Goal: Information Seeking & Learning: Compare options

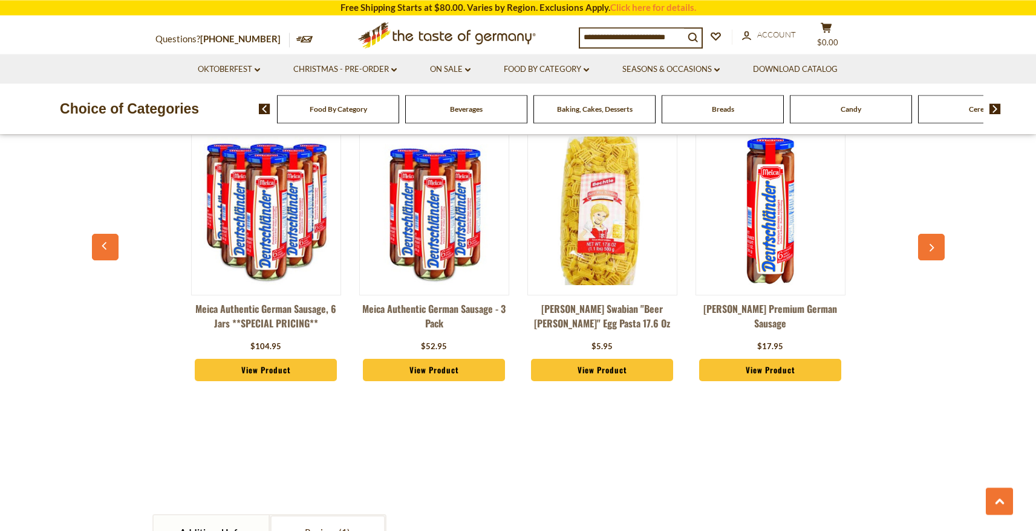
scroll to position [863, 0]
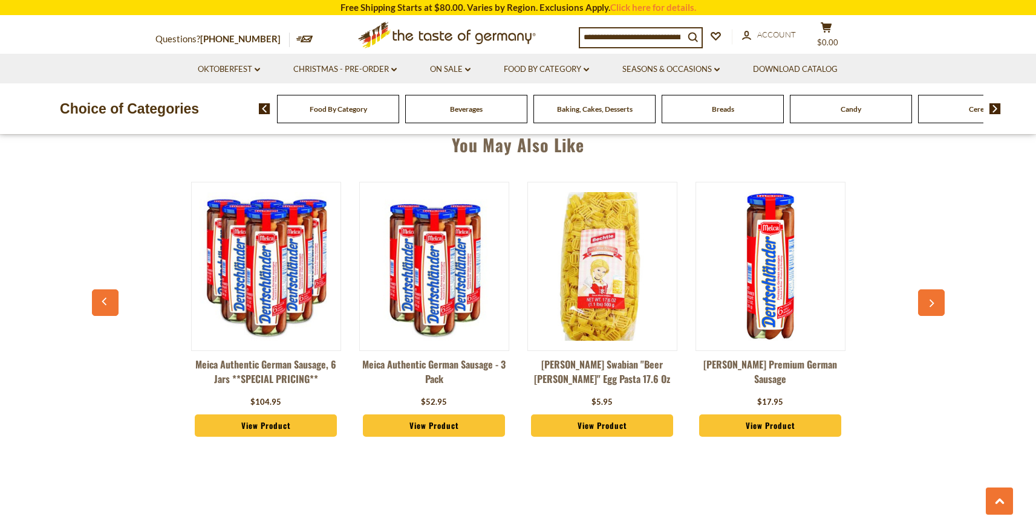
click at [918, 300] on button "button" at bounding box center [931, 303] width 27 height 27
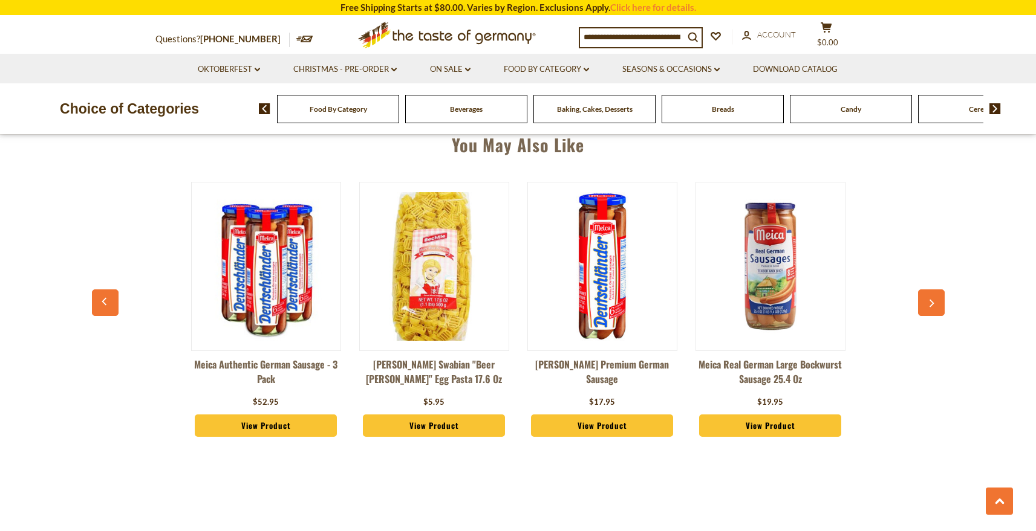
click at [918, 300] on button "button" at bounding box center [931, 303] width 27 height 27
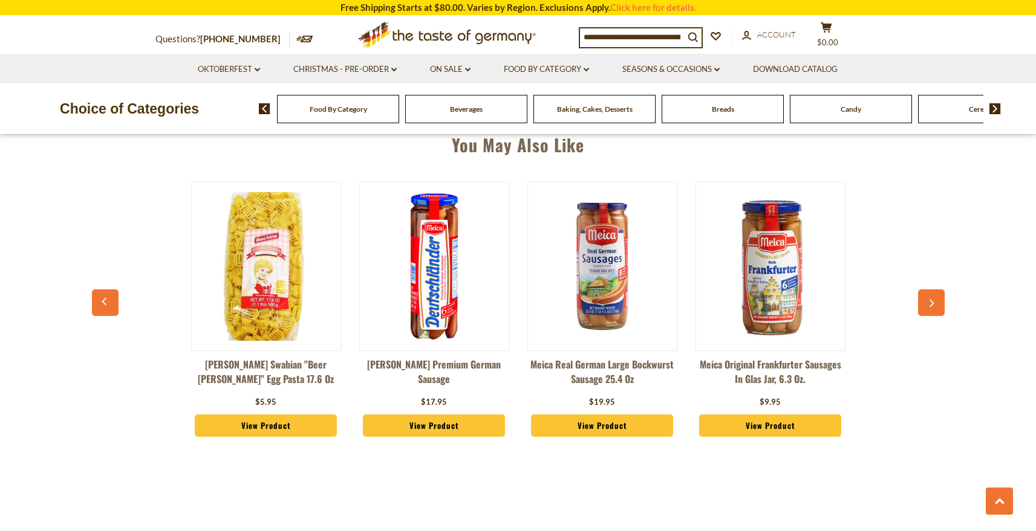
click at [918, 300] on button "button" at bounding box center [931, 303] width 27 height 27
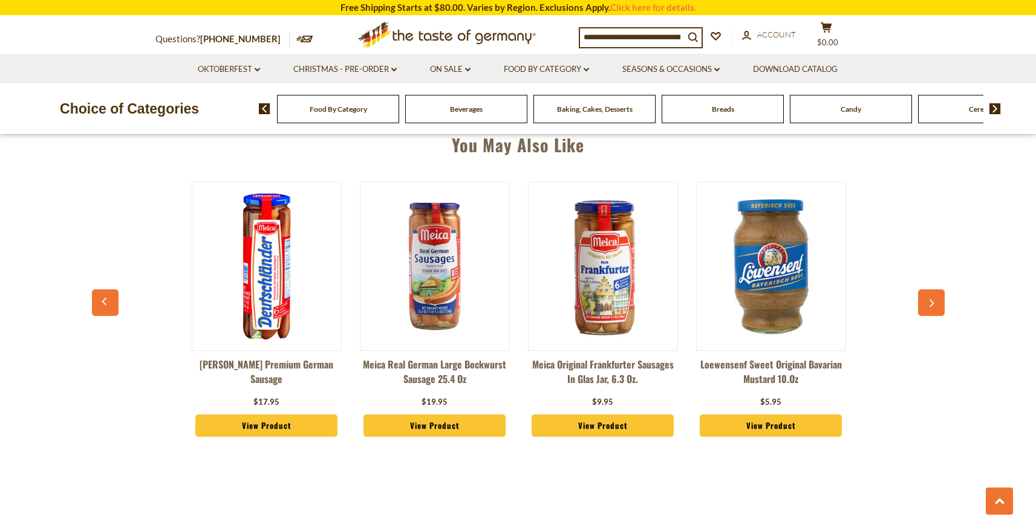
click at [919, 298] on button "button" at bounding box center [931, 303] width 27 height 27
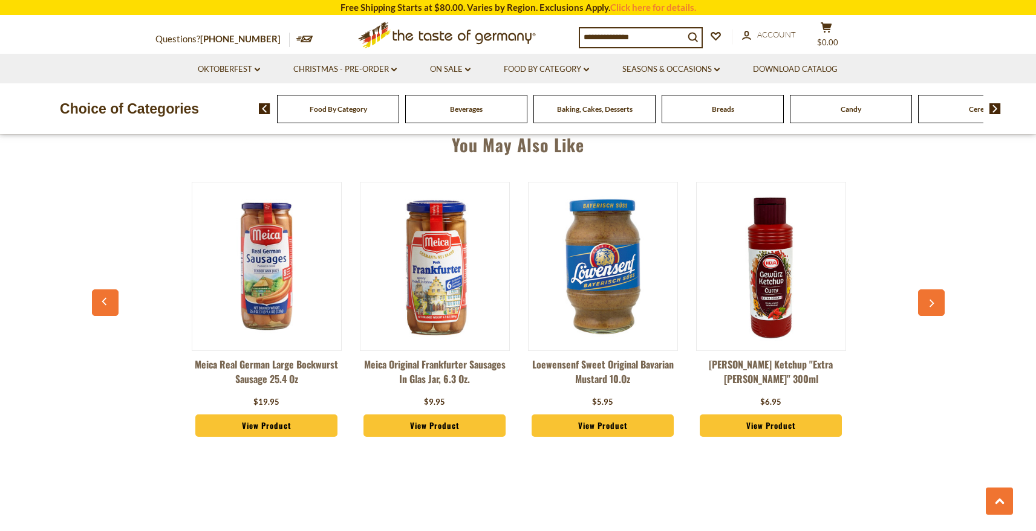
scroll to position [0, 672]
click at [919, 298] on button "button" at bounding box center [931, 303] width 27 height 27
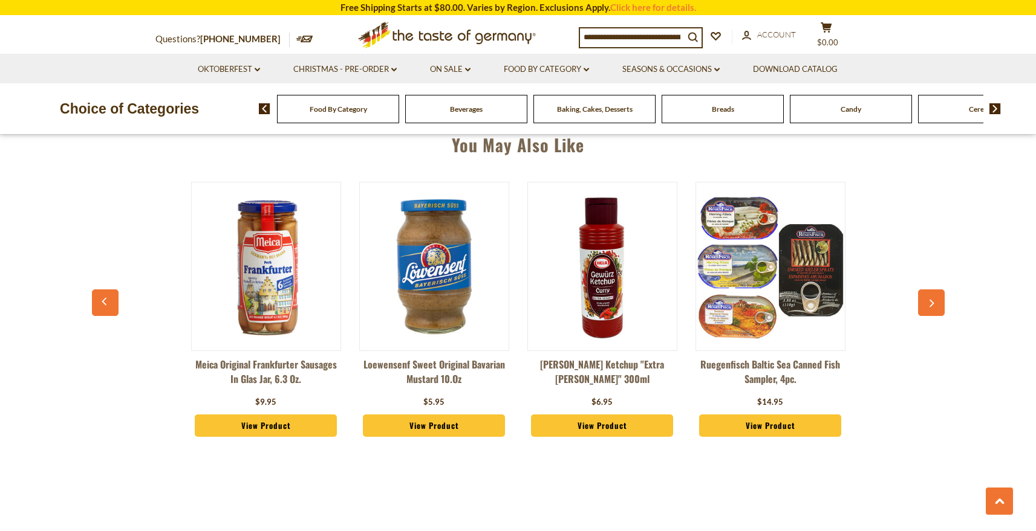
click at [919, 298] on button "button" at bounding box center [931, 303] width 27 height 27
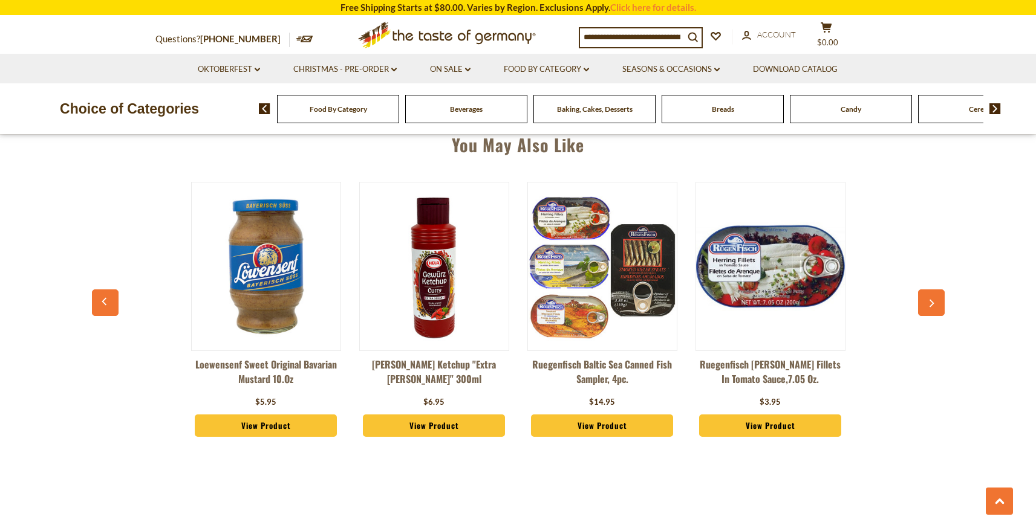
click at [919, 298] on button "button" at bounding box center [931, 303] width 27 height 27
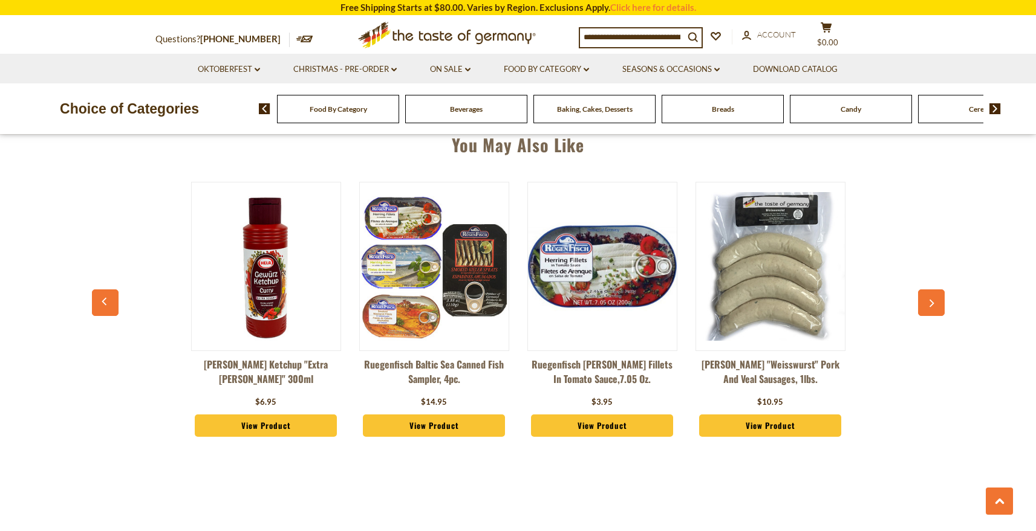
click at [919, 298] on button "button" at bounding box center [931, 303] width 27 height 27
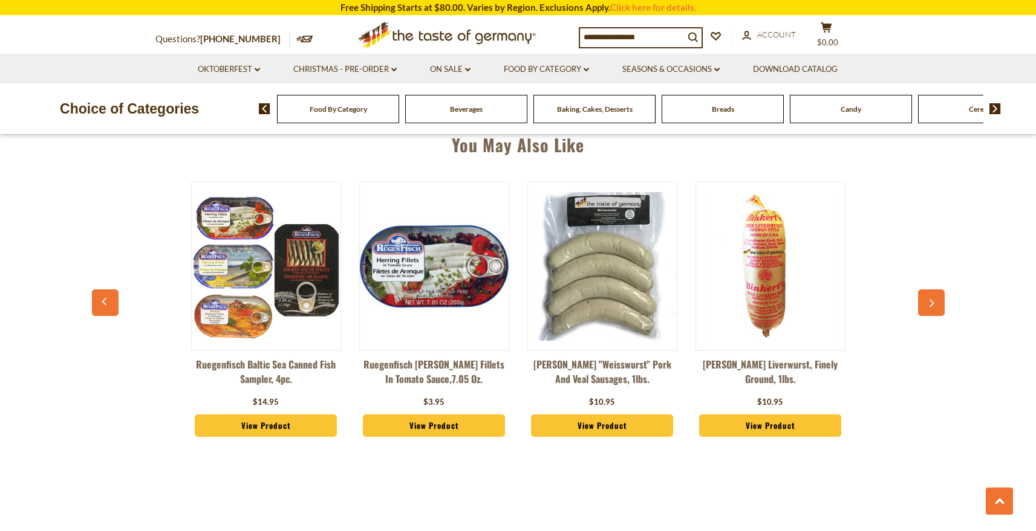
click at [919, 298] on button "button" at bounding box center [931, 303] width 27 height 27
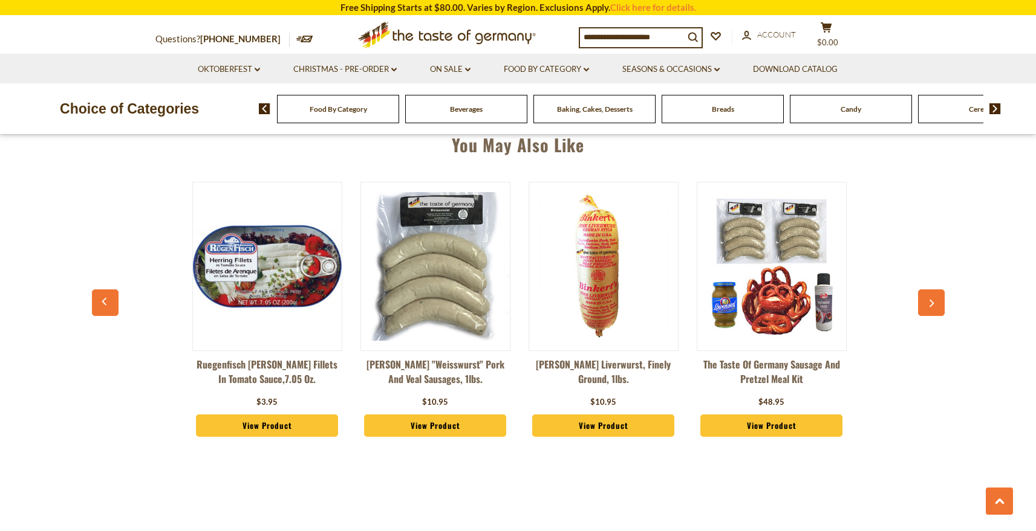
scroll to position [0, 1513]
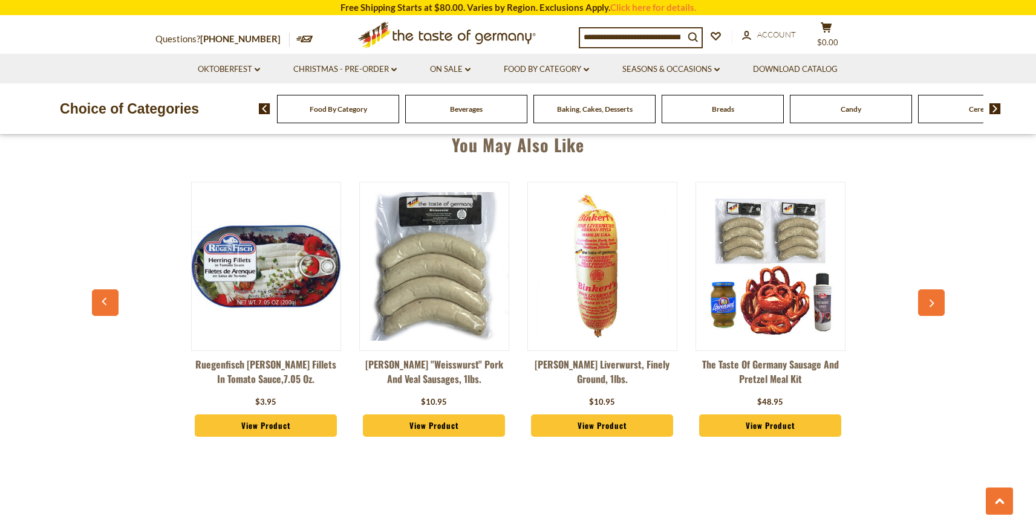
click at [919, 298] on button "button" at bounding box center [931, 303] width 27 height 27
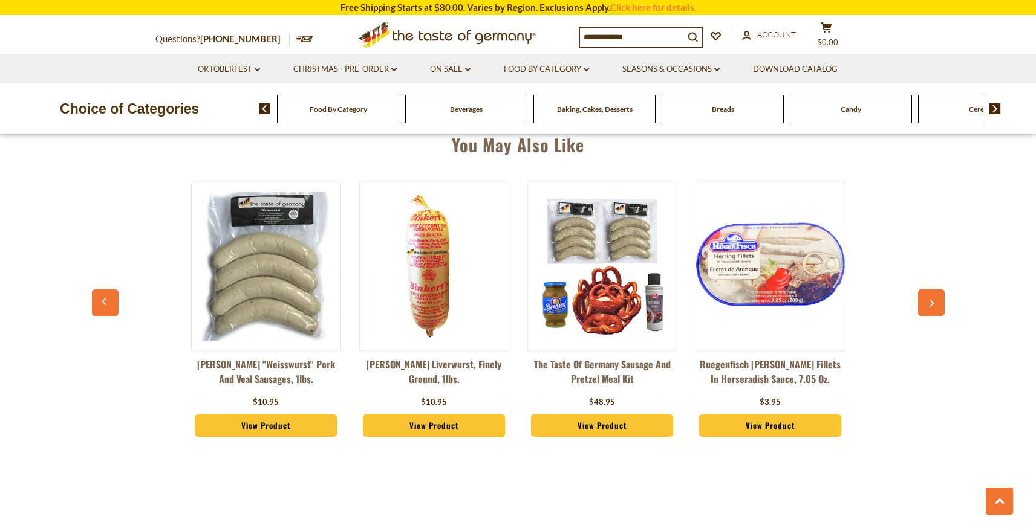
click at [919, 298] on button "button" at bounding box center [931, 303] width 27 height 27
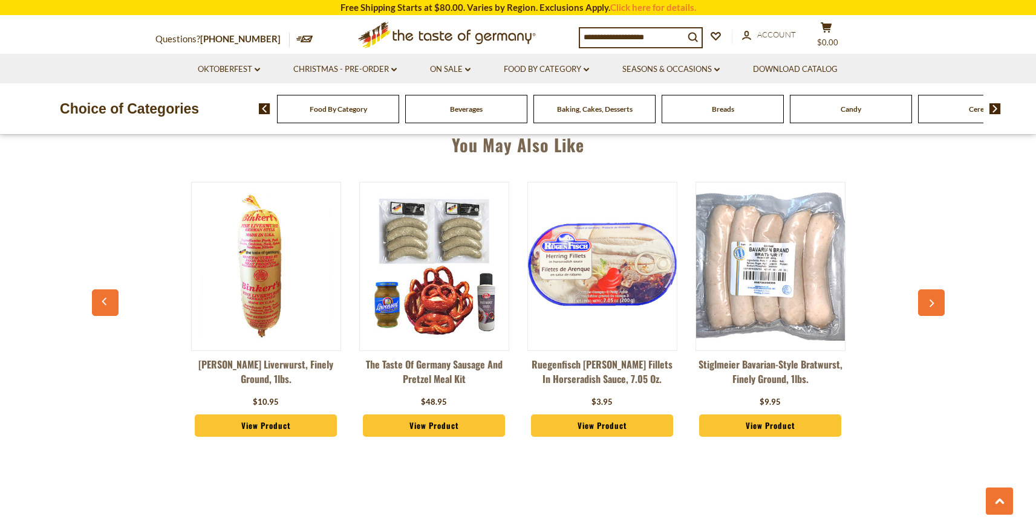
click at [919, 298] on button "button" at bounding box center [931, 303] width 27 height 27
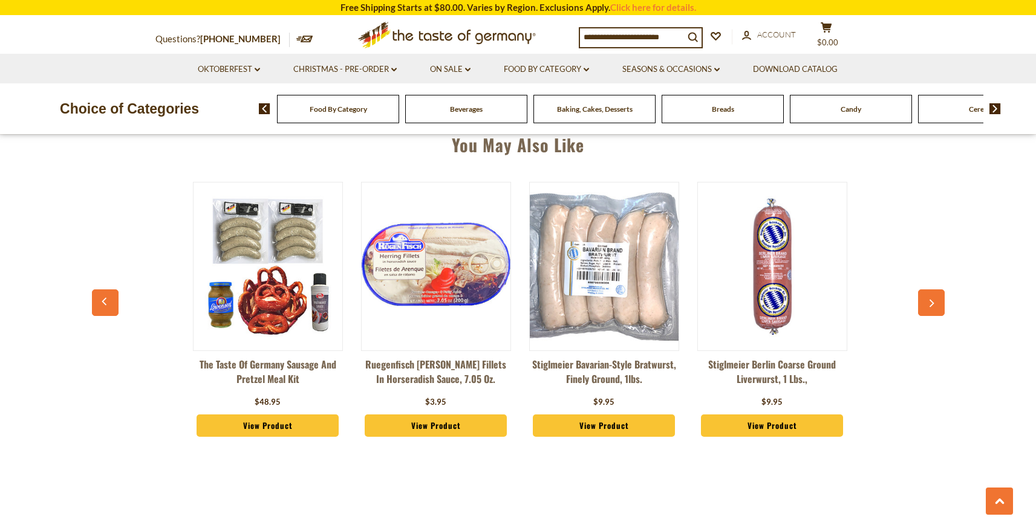
scroll to position [0, 2017]
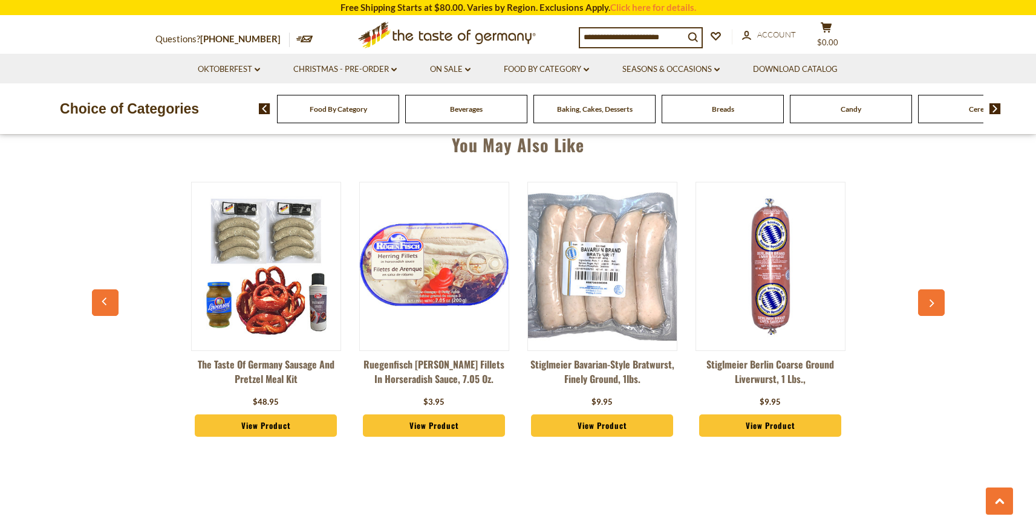
click at [919, 298] on button "button" at bounding box center [931, 303] width 27 height 27
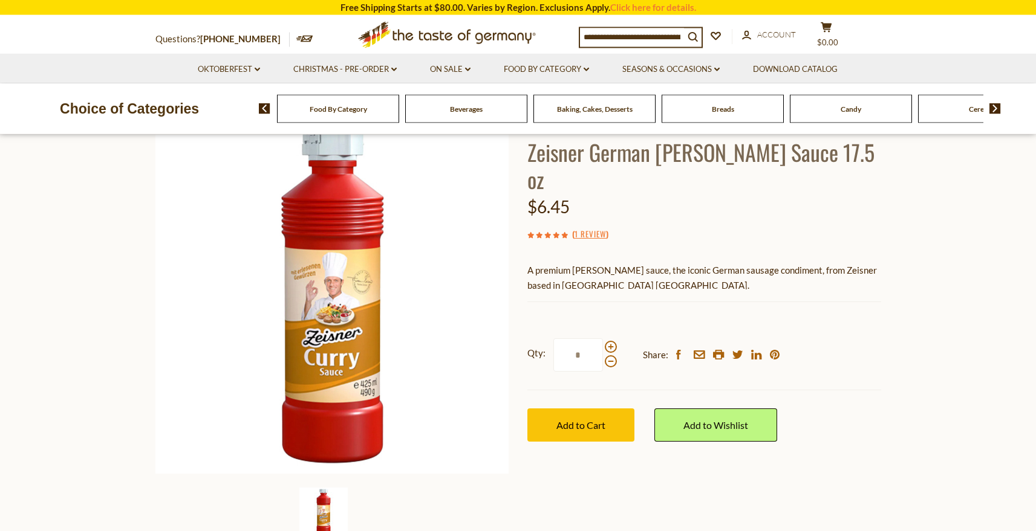
scroll to position [0, 0]
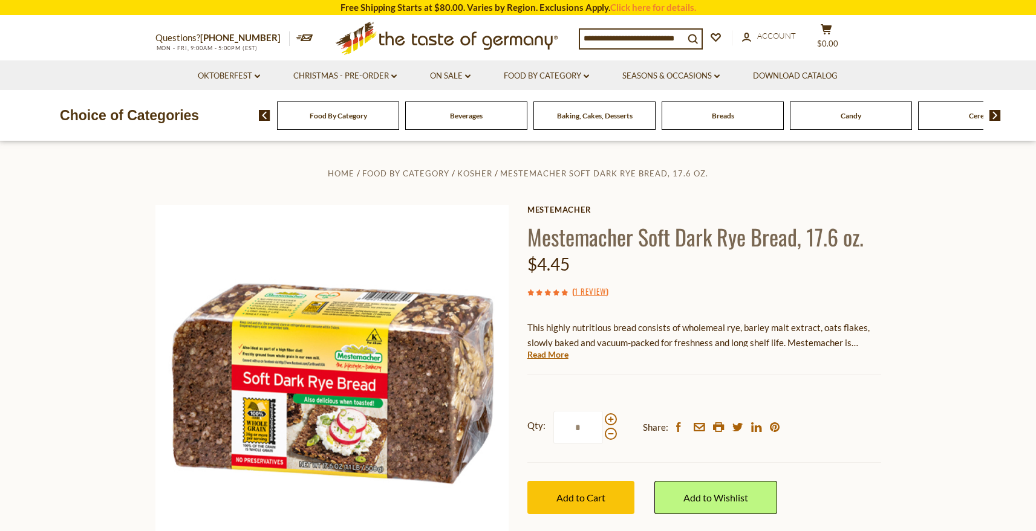
click at [613, 37] on input at bounding box center [632, 38] width 104 height 17
click at [257, 74] on link "Oktoberfest dropdown_arrow" at bounding box center [229, 76] width 62 height 13
click at [392, 76] on icon at bounding box center [393, 76] width 5 height 4
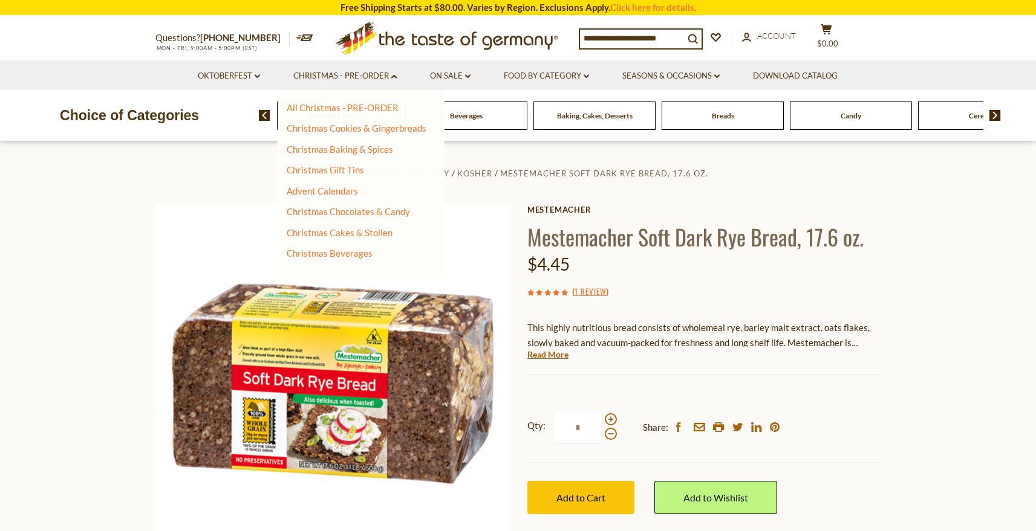
click at [995, 115] on img at bounding box center [994, 115] width 11 height 11
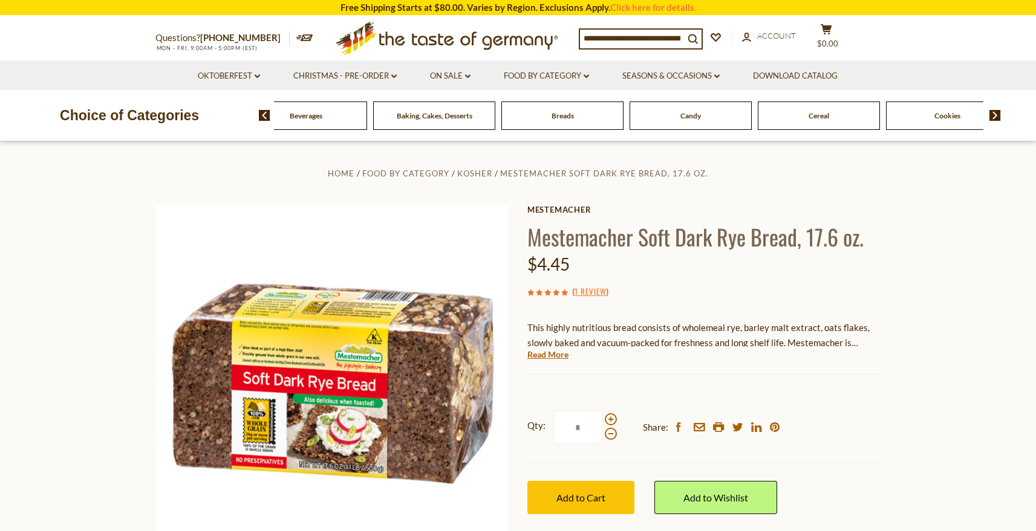
click at [995, 115] on img at bounding box center [994, 115] width 11 height 11
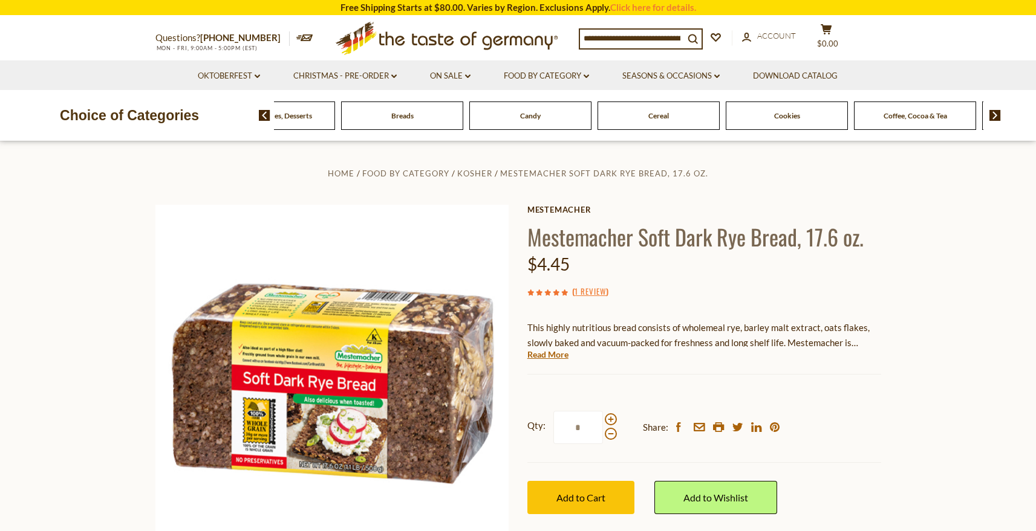
click at [995, 115] on img at bounding box center [994, 115] width 11 height 11
click at [679, 37] on input at bounding box center [632, 38] width 104 height 17
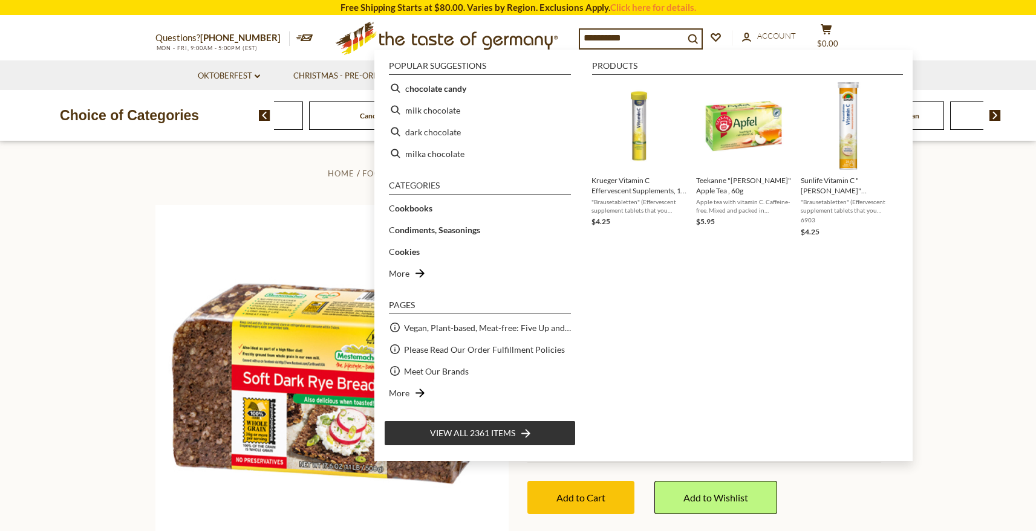
type input "**********"
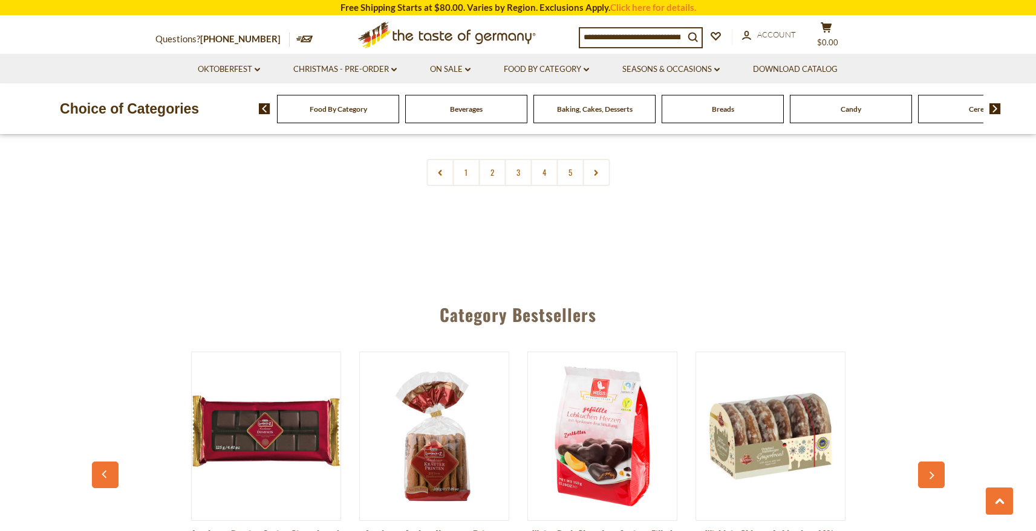
scroll to position [3145, 0]
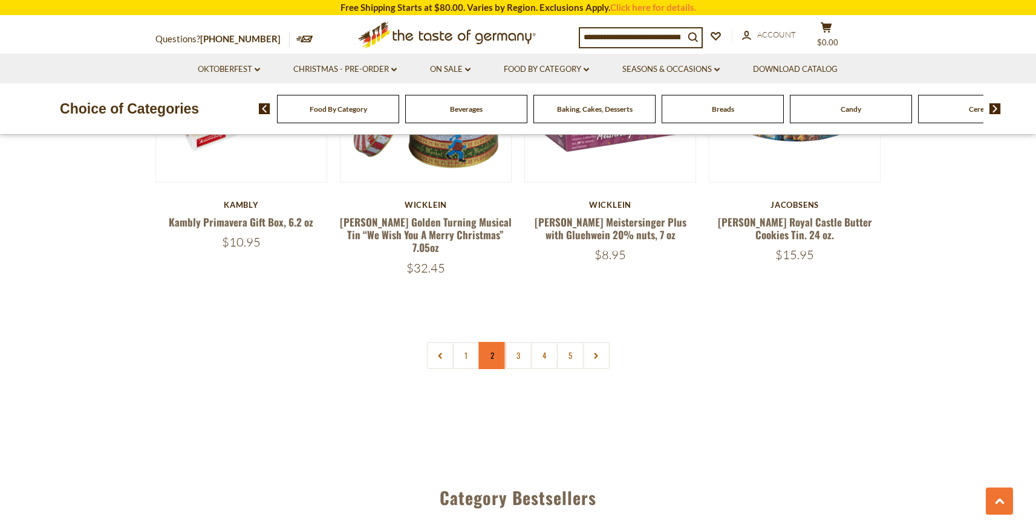
click at [498, 342] on link "2" at bounding box center [491, 355] width 27 height 27
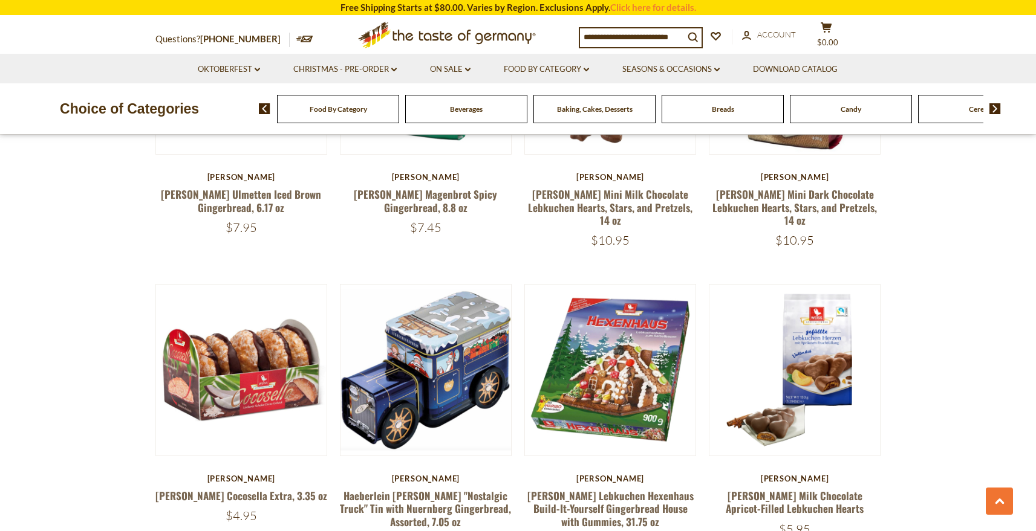
scroll to position [2884, 0]
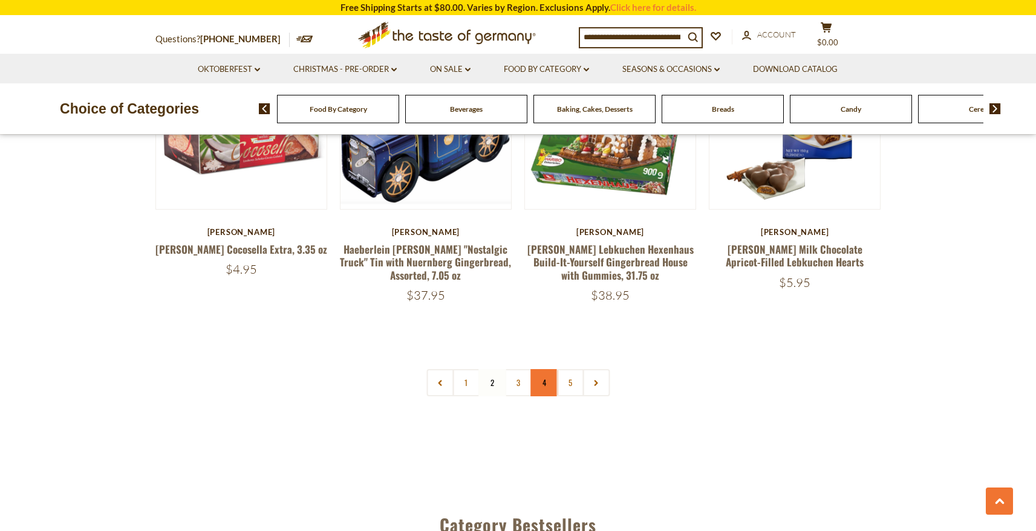
click at [541, 369] on link "4" at bounding box center [543, 382] width 27 height 27
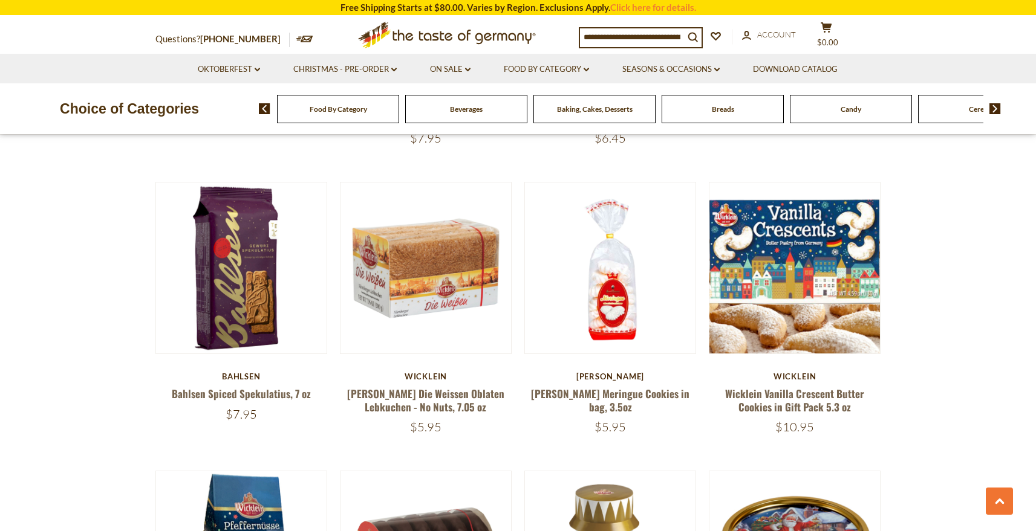
scroll to position [2761, 0]
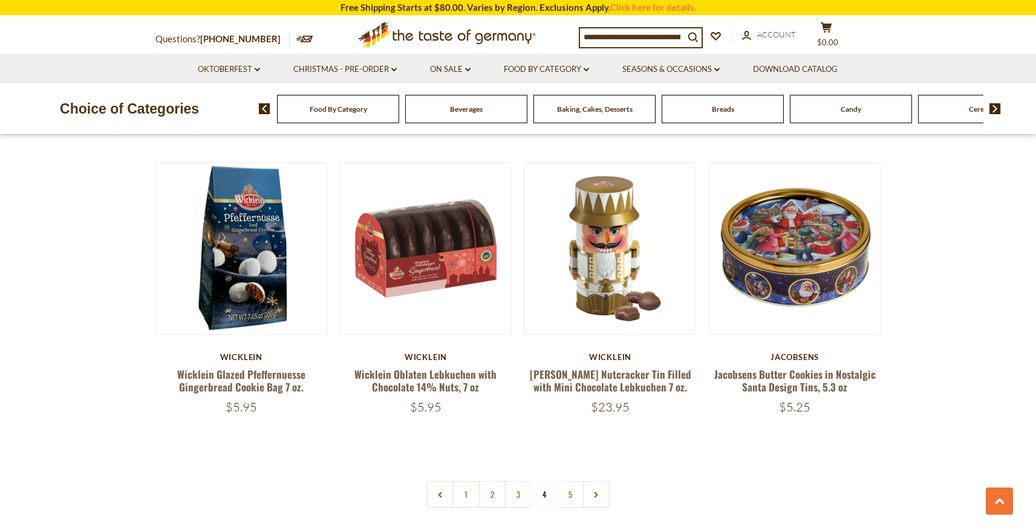
click at [546, 481] on nav "1 2 3 4 5" at bounding box center [517, 494] width 183 height 27
click at [565, 481] on link "5" at bounding box center [569, 494] width 27 height 27
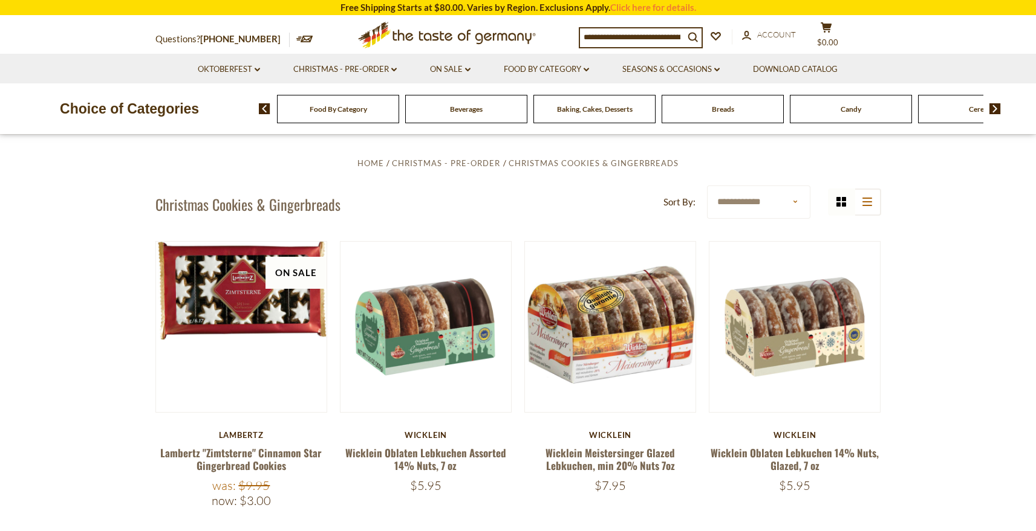
scroll to position [602, 0]
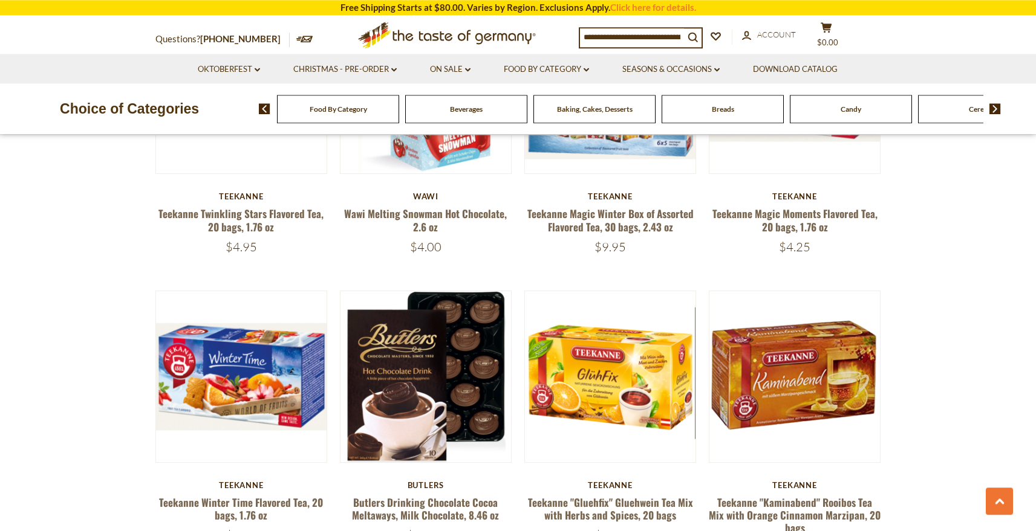
scroll to position [1727, 0]
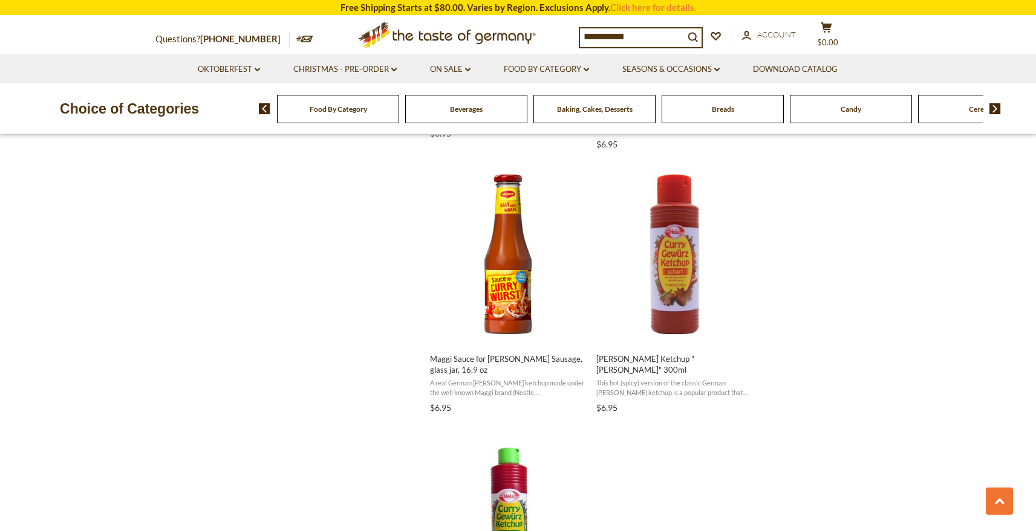
scroll to position [2035, 0]
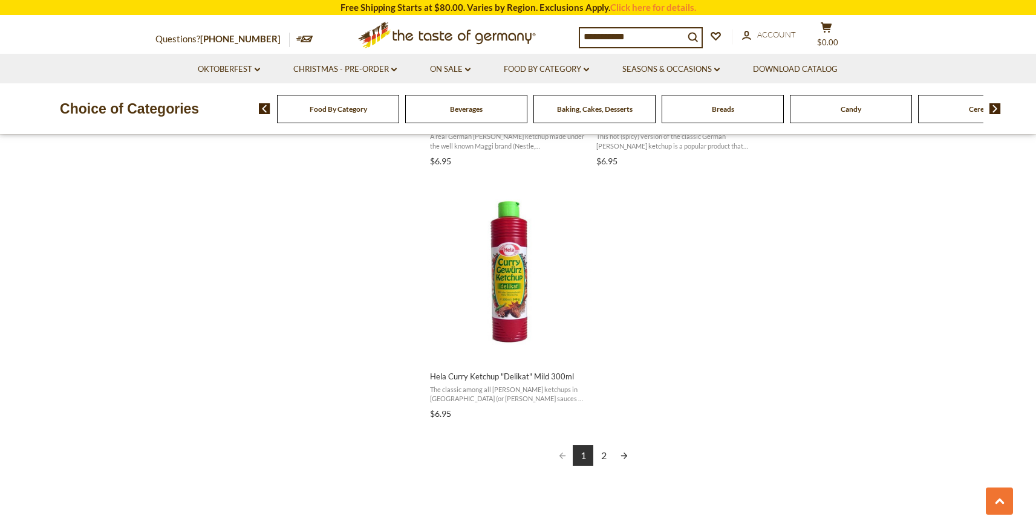
click at [597, 458] on link "2" at bounding box center [603, 456] width 21 height 21
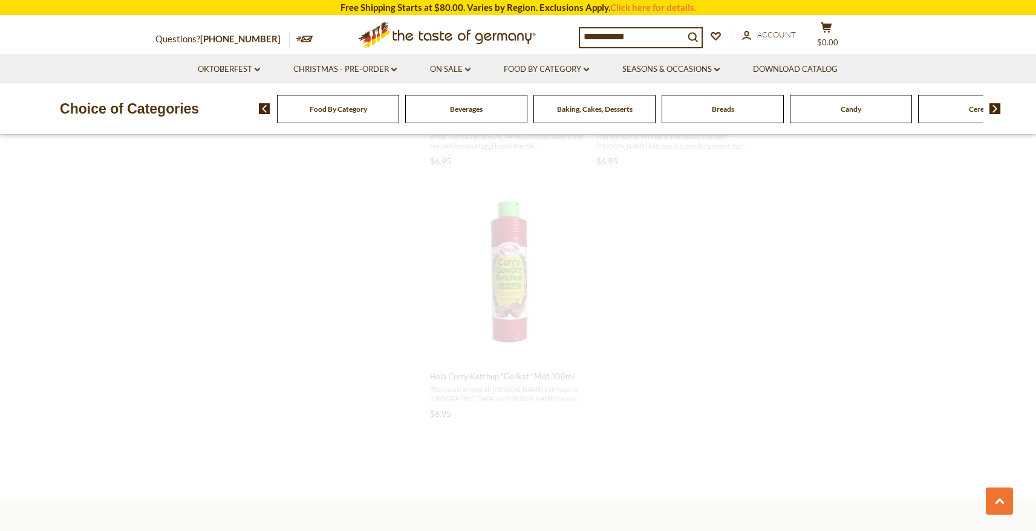
scroll to position [1479, 0]
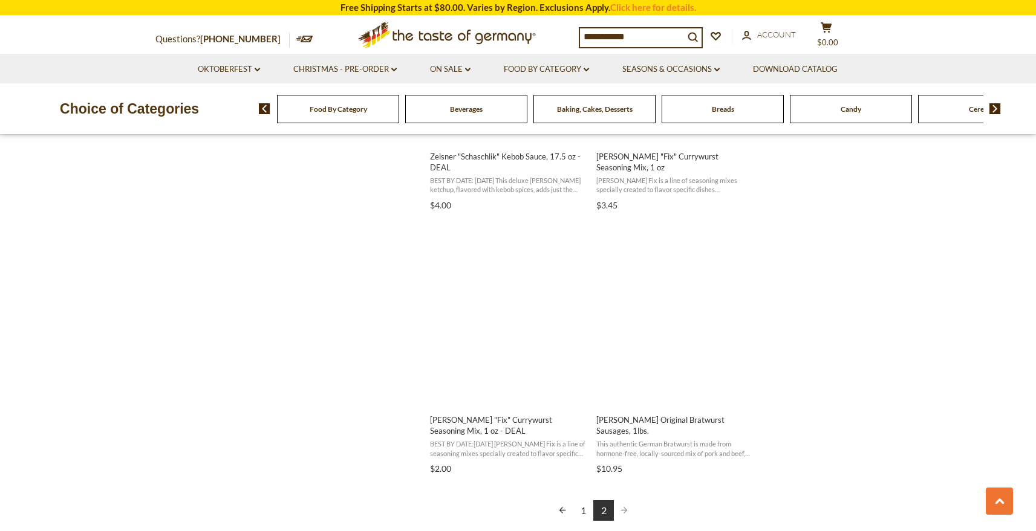
scroll to position [1048, 0]
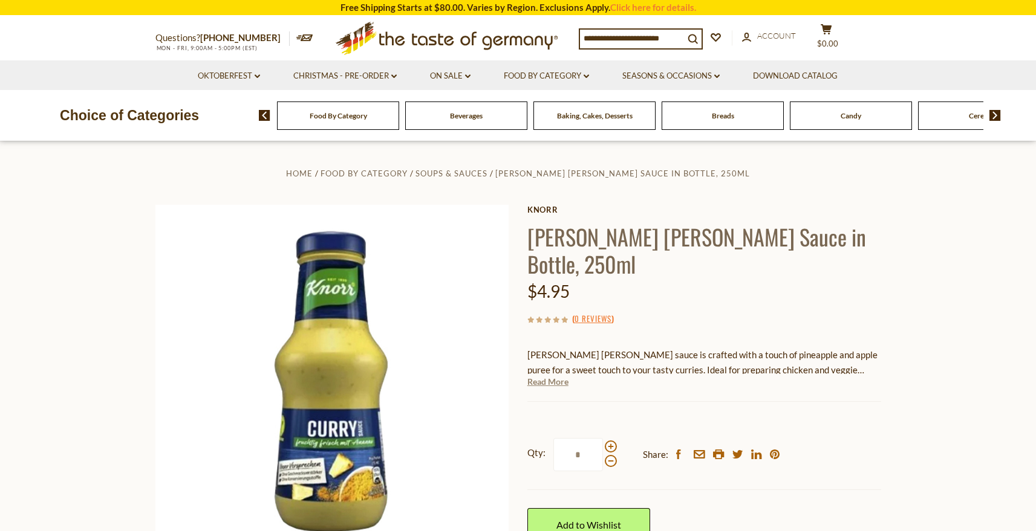
click at [548, 376] on link "Read More" at bounding box center [547, 382] width 41 height 12
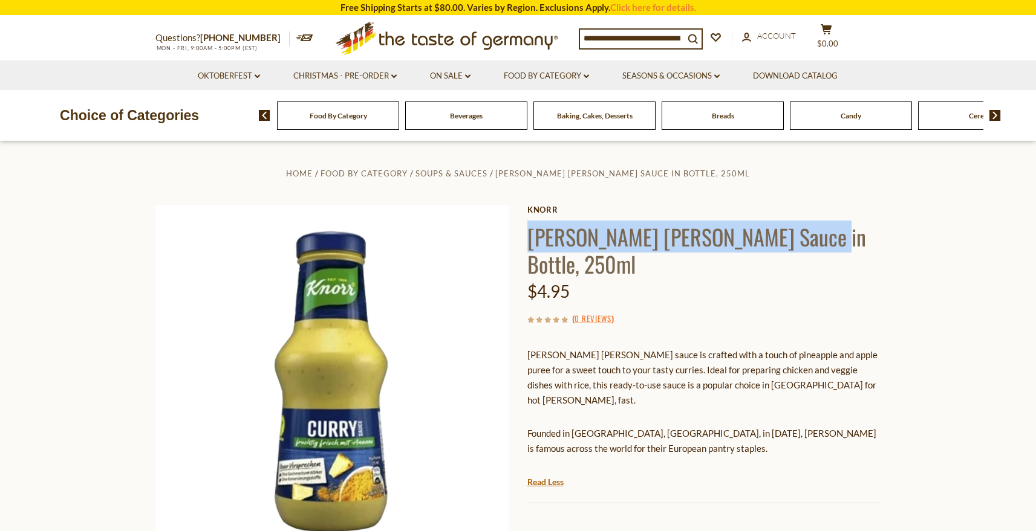
drag, startPoint x: 529, startPoint y: 241, endPoint x: 804, endPoint y: 240, distance: 275.1
click at [804, 240] on h1 "Knorr Curry Sauce in Bottle, 250ml" at bounding box center [704, 250] width 354 height 54
copy h1 "Knorr Curry Sauce in Bottle, 250ml"
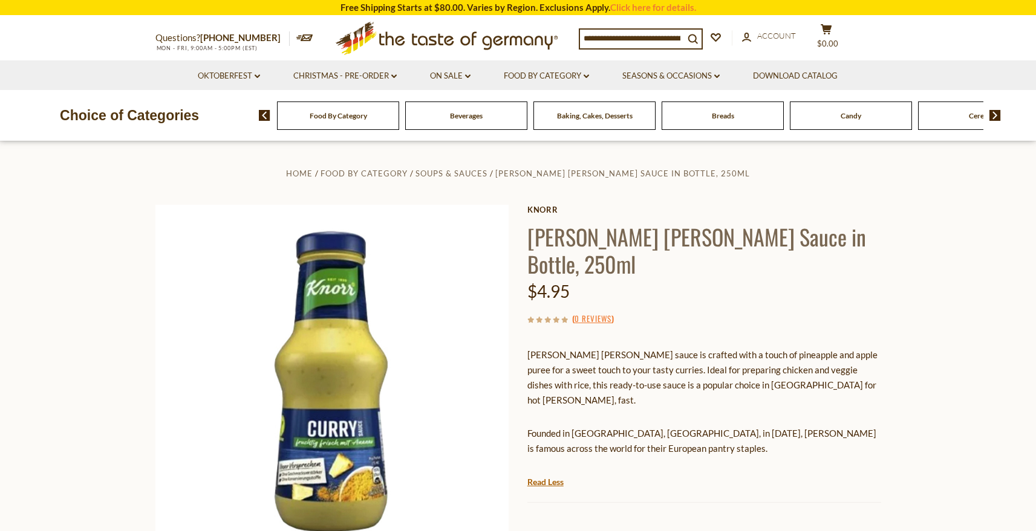
click at [635, 38] on input at bounding box center [632, 38] width 104 height 17
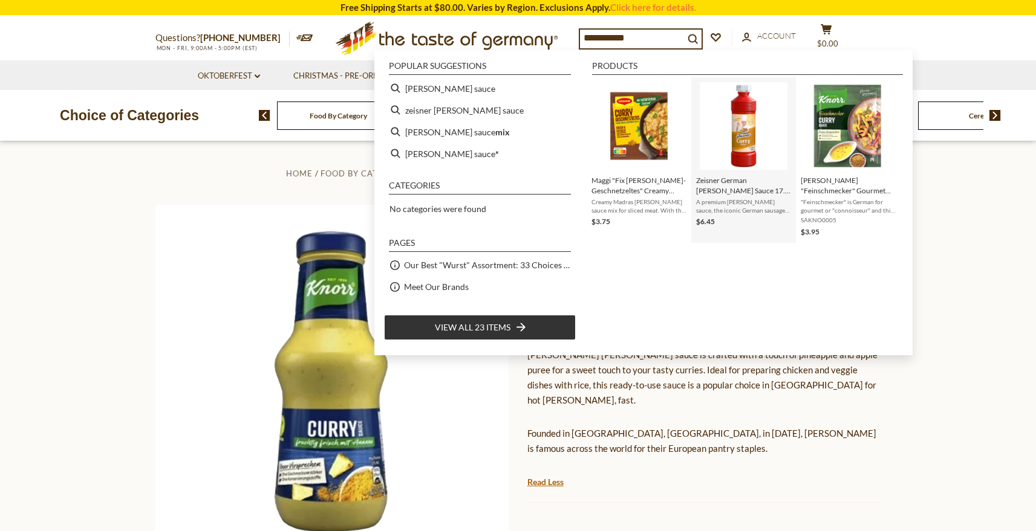
type input "**********"
click at [748, 135] on img "Zeisner German Curry Sauce 17.5 oz" at bounding box center [743, 126] width 88 height 88
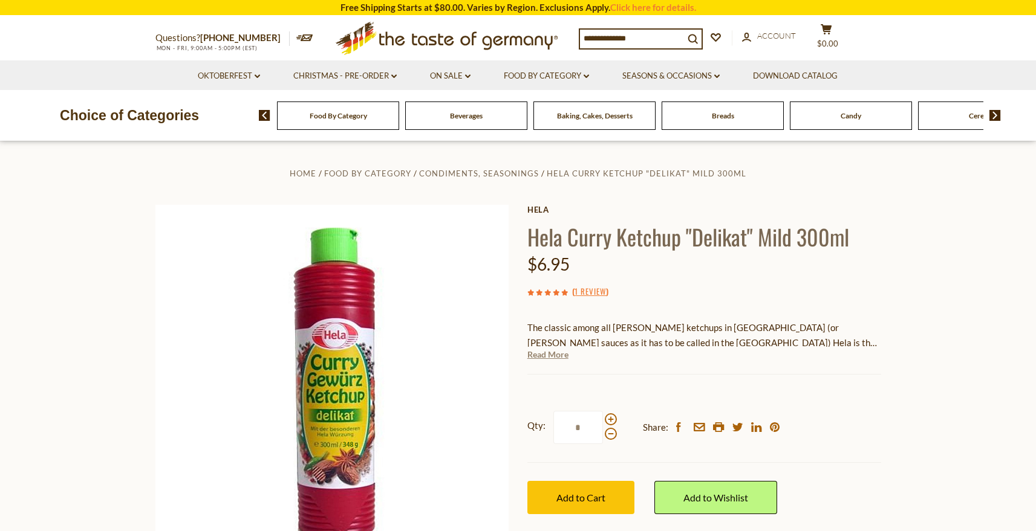
click at [562, 355] on link "Read More" at bounding box center [547, 355] width 41 height 12
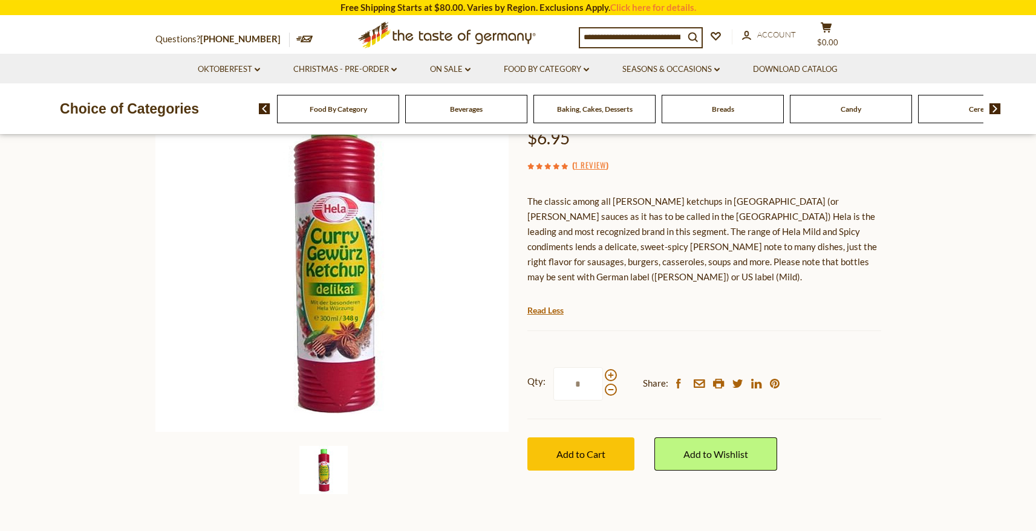
scroll to position [62, 0]
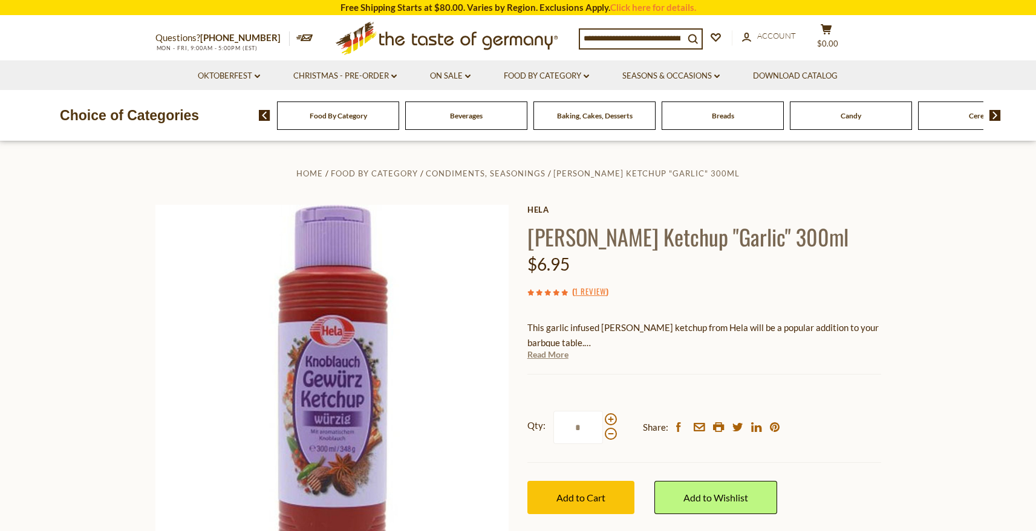
click at [557, 352] on link "Read More" at bounding box center [547, 355] width 41 height 12
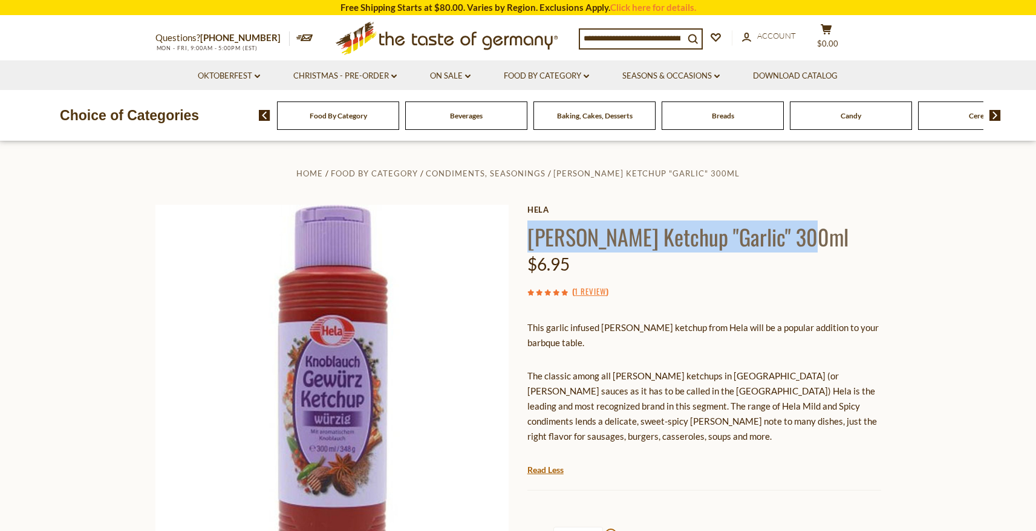
drag, startPoint x: 528, startPoint y: 232, endPoint x: 857, endPoint y: 244, distance: 329.1
click at [857, 244] on h1 "Hela Curry Ketchup "Garlic" 300ml" at bounding box center [704, 236] width 354 height 27
copy h1 "Hela Curry Ketchup "Garlic" 300ml"
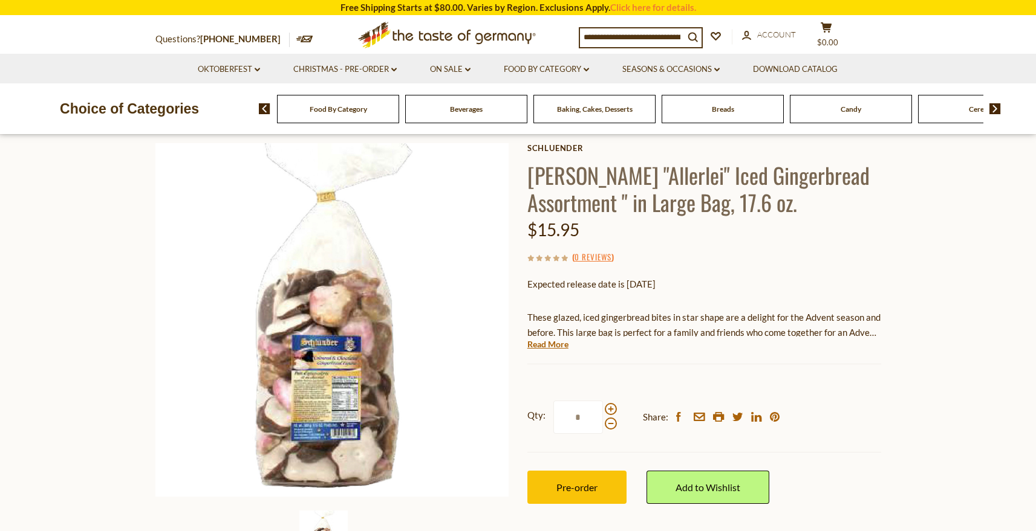
scroll to position [74, 0]
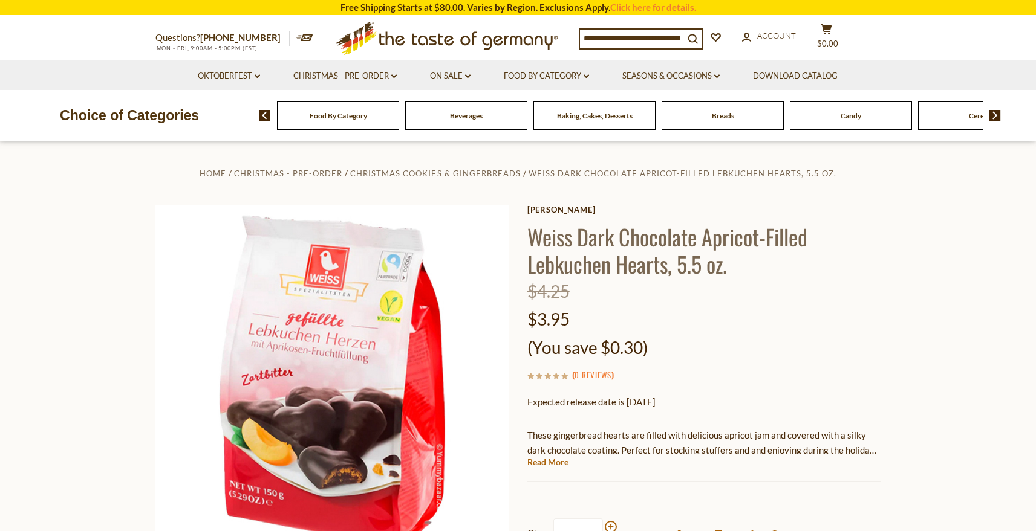
scroll to position [12, 0]
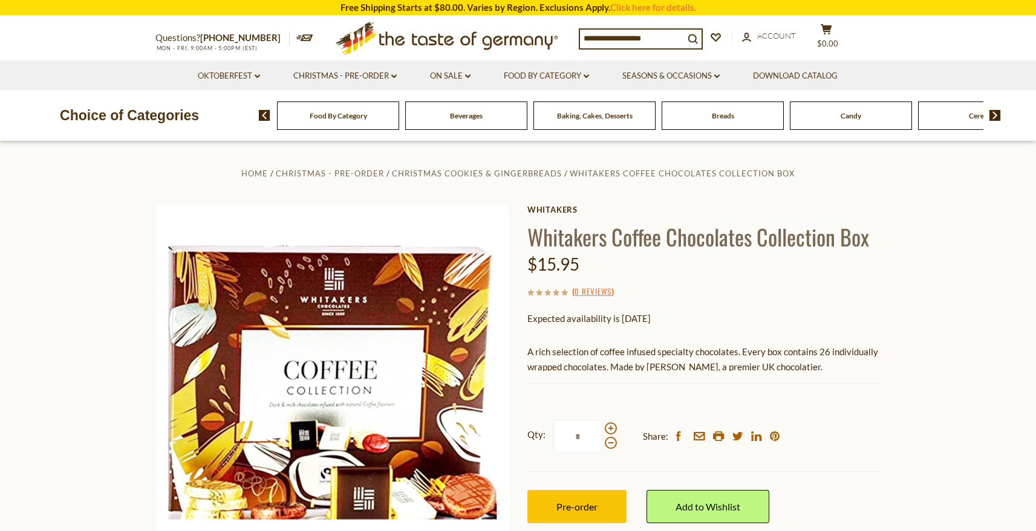
scroll to position [62, 0]
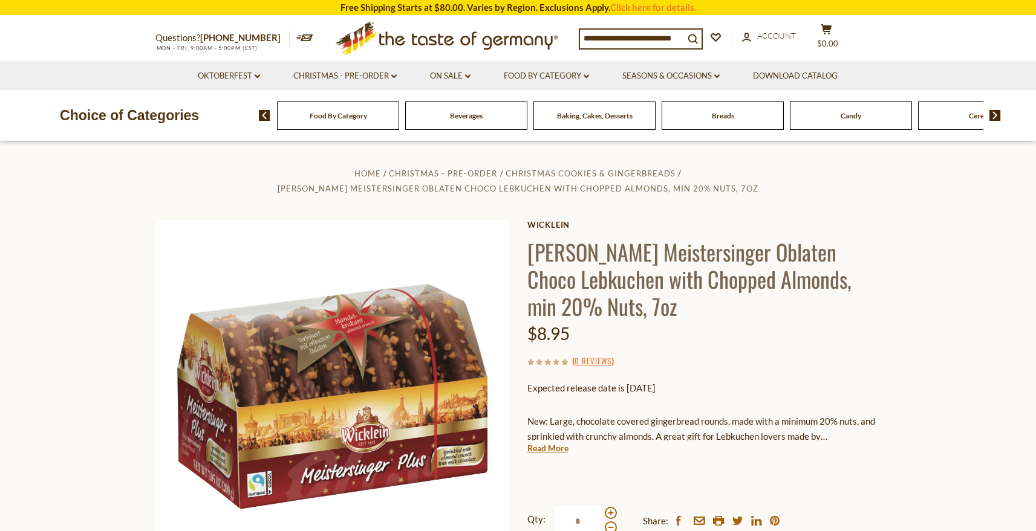
scroll to position [12, 0]
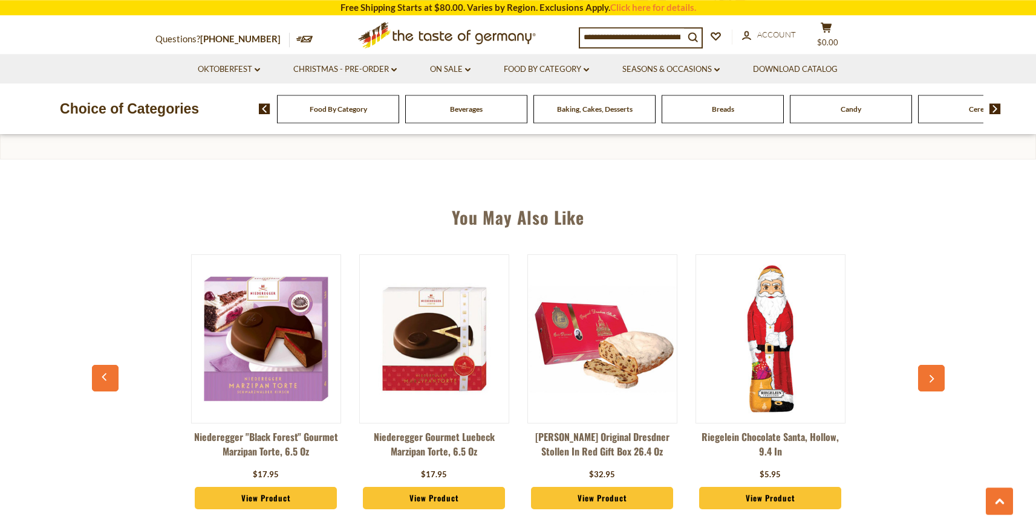
scroll to position [794, 0]
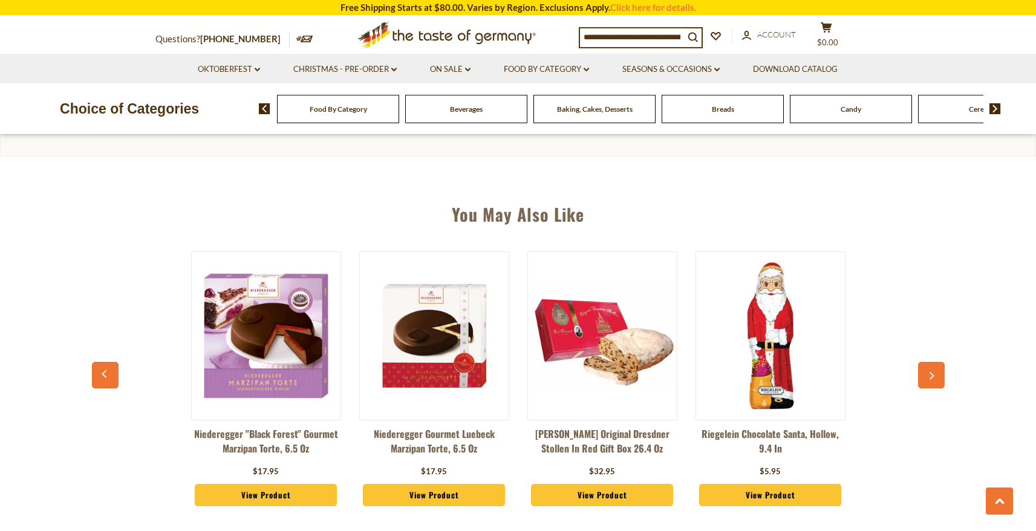
click at [931, 363] on button "button" at bounding box center [931, 375] width 27 height 27
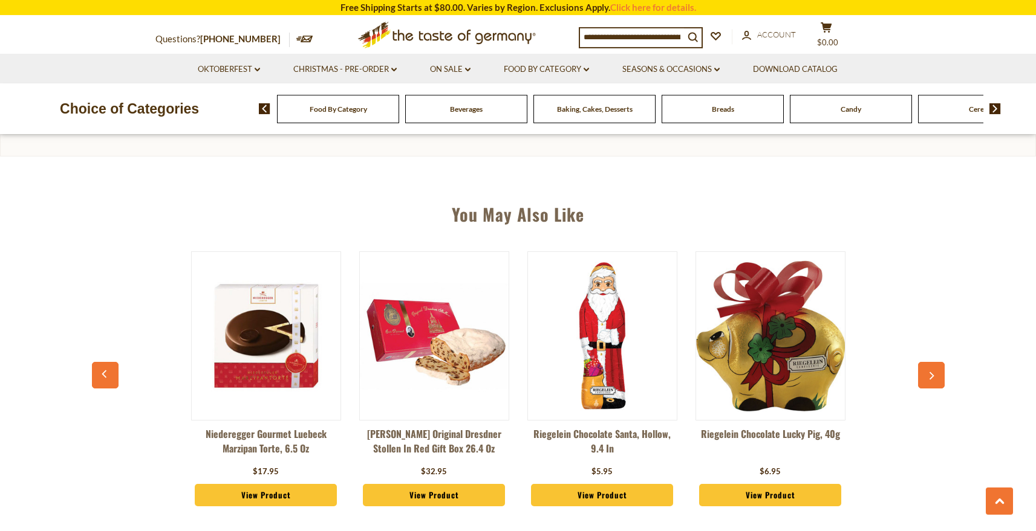
click at [931, 363] on button "button" at bounding box center [931, 375] width 27 height 27
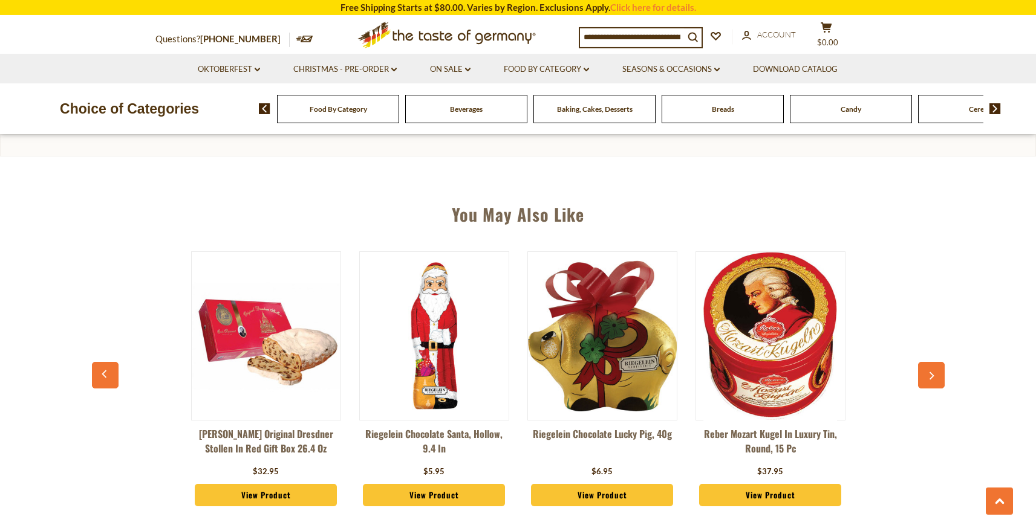
click at [931, 363] on button "button" at bounding box center [931, 375] width 27 height 27
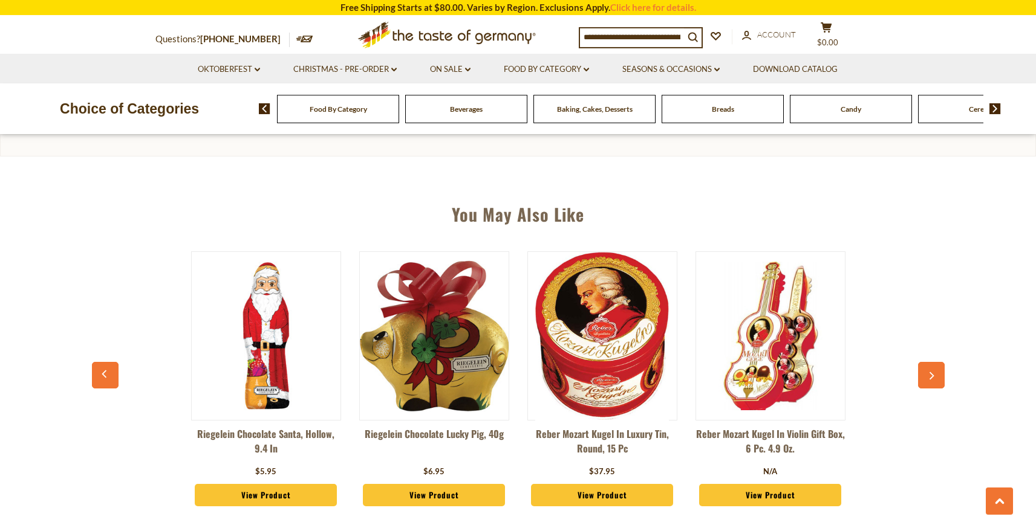
click at [931, 363] on button "button" at bounding box center [931, 375] width 27 height 27
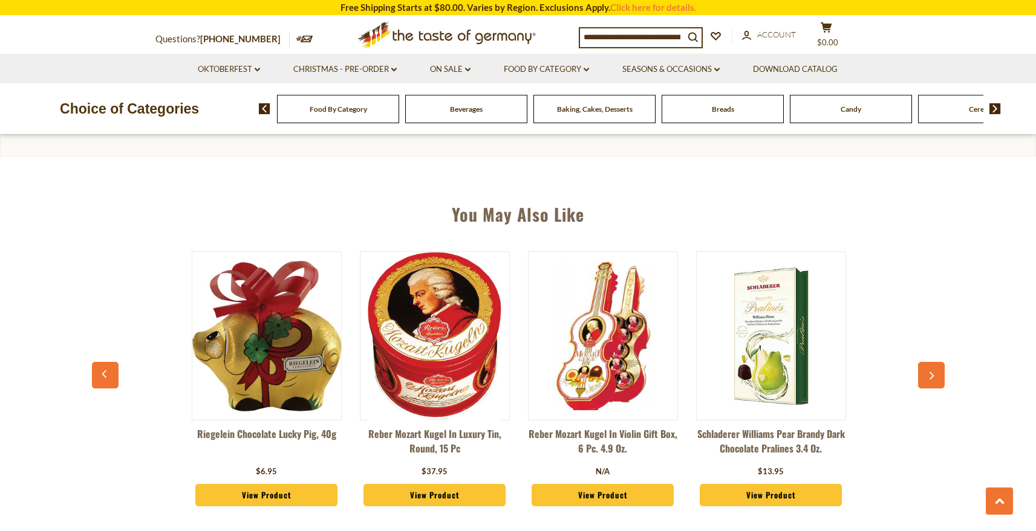
scroll to position [0, 672]
click at [931, 363] on button "button" at bounding box center [931, 375] width 27 height 27
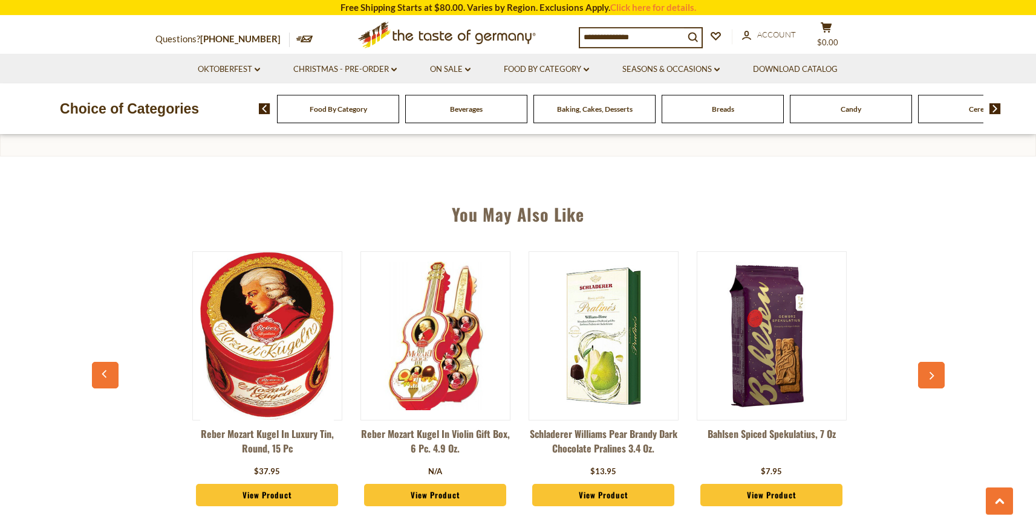
scroll to position [0, 840]
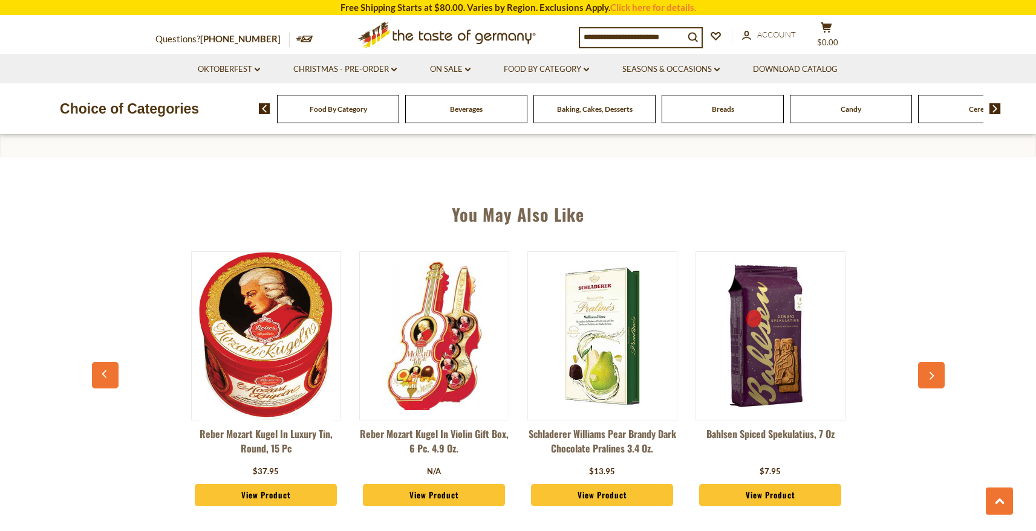
click at [931, 363] on button "button" at bounding box center [931, 375] width 27 height 27
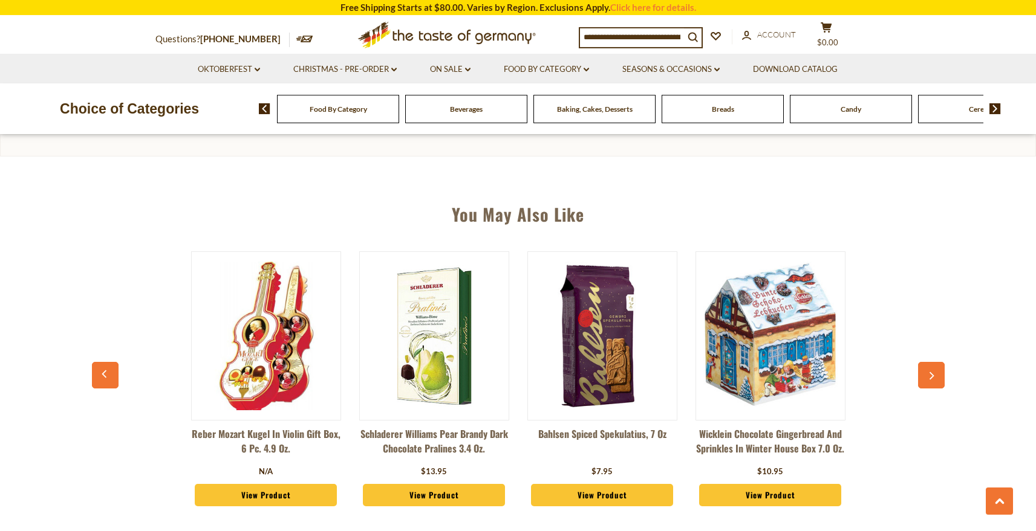
click at [931, 363] on button "button" at bounding box center [931, 375] width 27 height 27
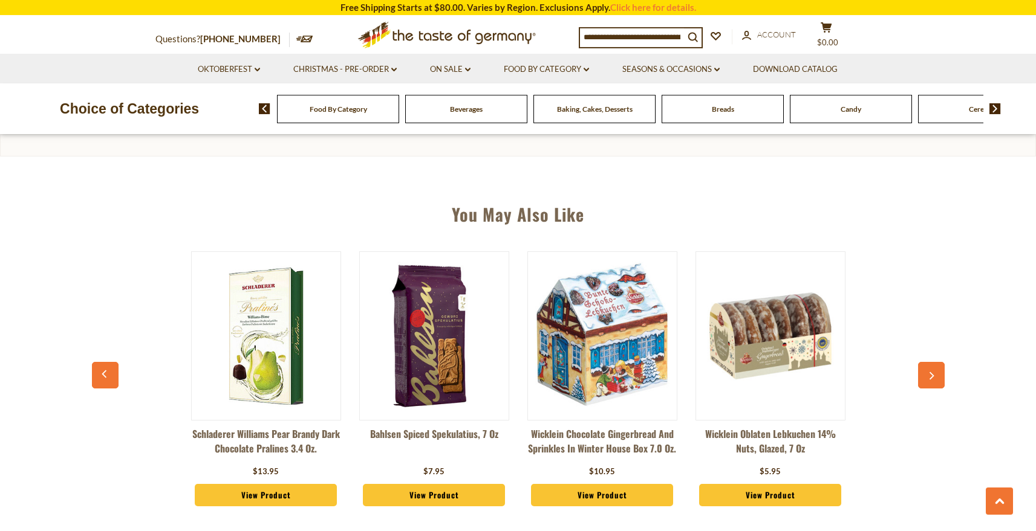
click at [931, 363] on button "button" at bounding box center [931, 375] width 27 height 27
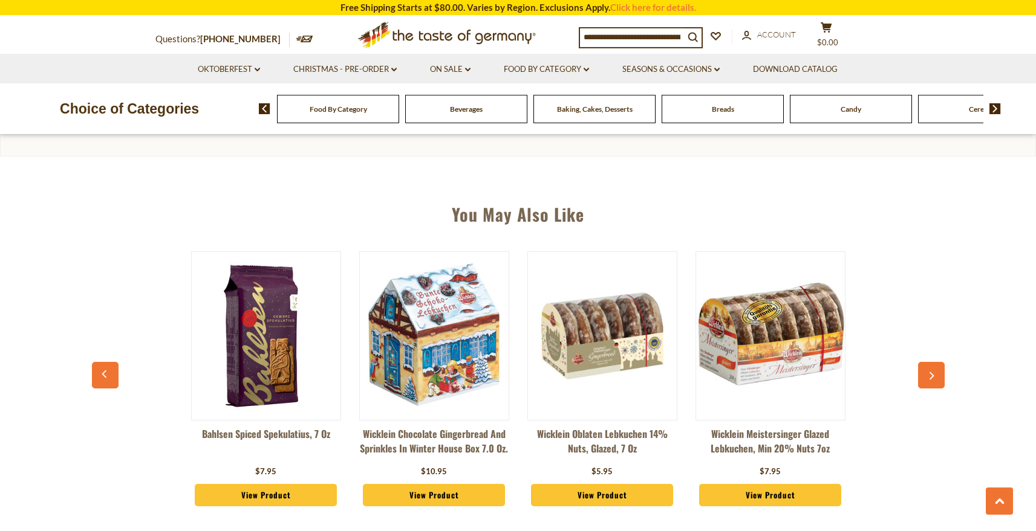
click at [931, 363] on button "button" at bounding box center [931, 375] width 27 height 27
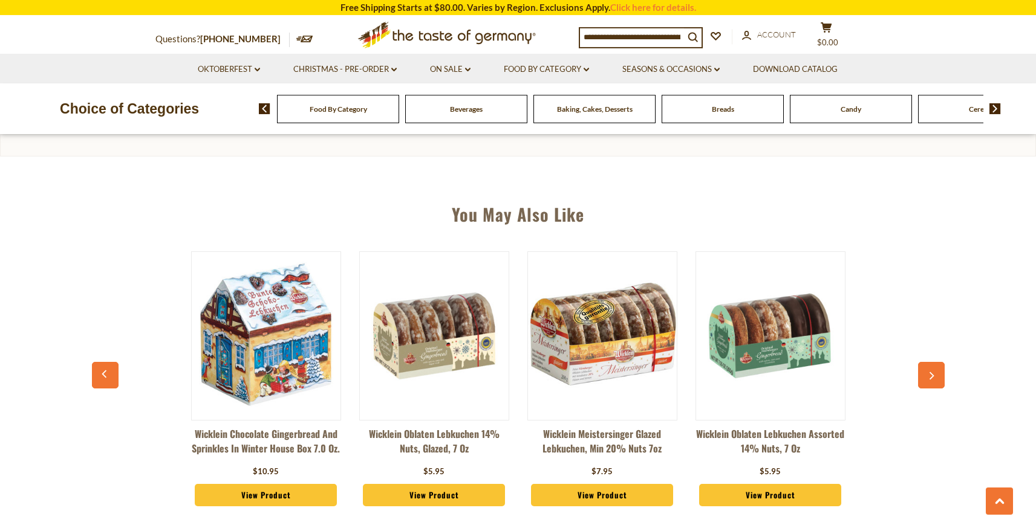
click at [931, 363] on button "button" at bounding box center [931, 375] width 27 height 27
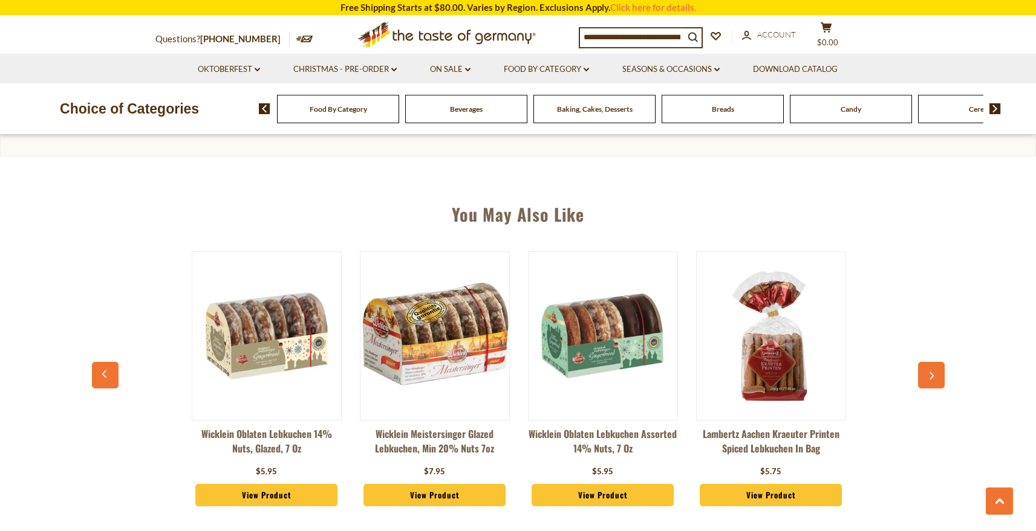
scroll to position [0, 1681]
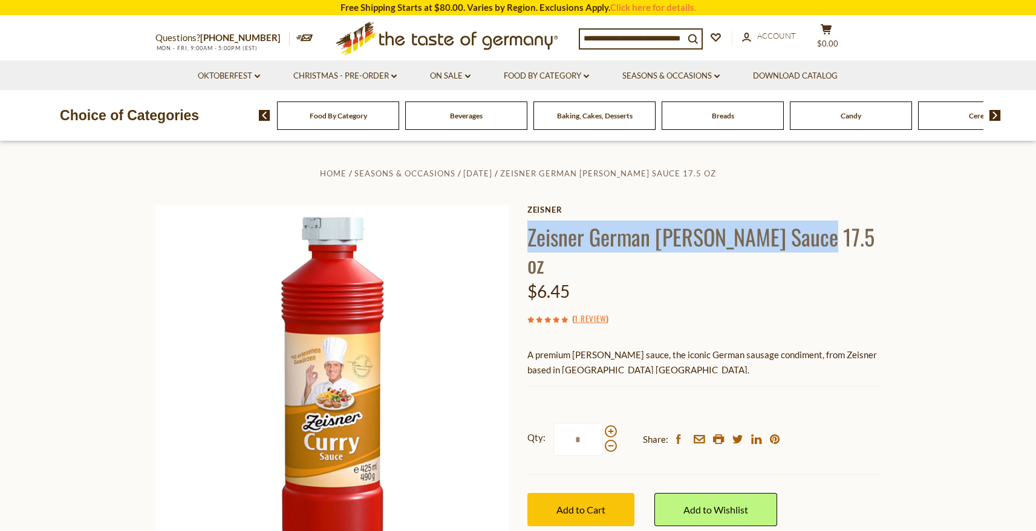
drag, startPoint x: 527, startPoint y: 238, endPoint x: 806, endPoint y: 240, distance: 278.7
click at [806, 240] on h1 "Zeisner German [PERSON_NAME] Sauce 17.5 oz" at bounding box center [704, 250] width 354 height 54
copy h1 "Zeisner German [PERSON_NAME] Sauce 17.5 oz"
click at [681, 226] on h1 "Zeisner German [PERSON_NAME] Sauce 17.5 oz" at bounding box center [704, 250] width 354 height 54
drag, startPoint x: 528, startPoint y: 235, endPoint x: 749, endPoint y: 235, distance: 220.7
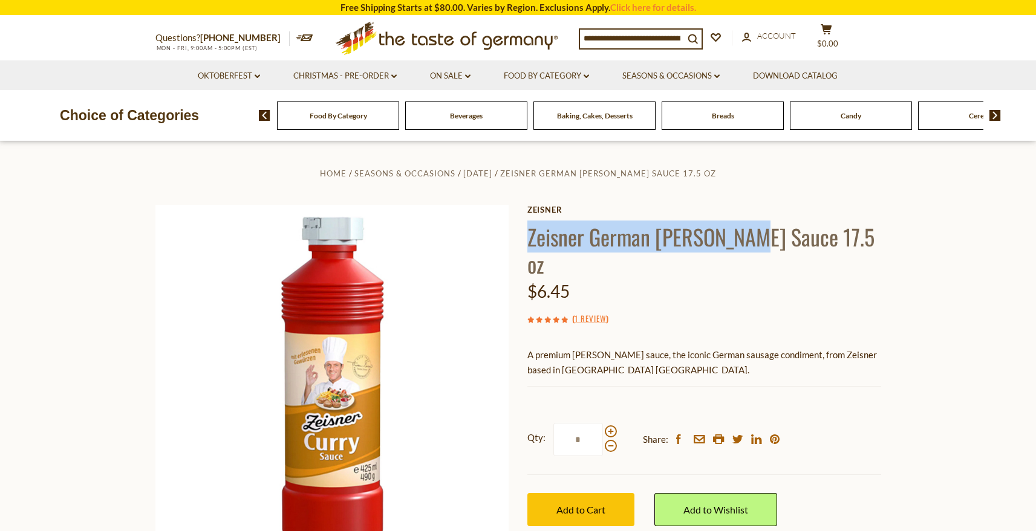
click at [749, 235] on h1 "Zeisner German [PERSON_NAME] Sauce 17.5 oz" at bounding box center [704, 250] width 354 height 54
copy h1 "Zeisner German [PERSON_NAME] Sauce"
